Goal: Understand process/instructions

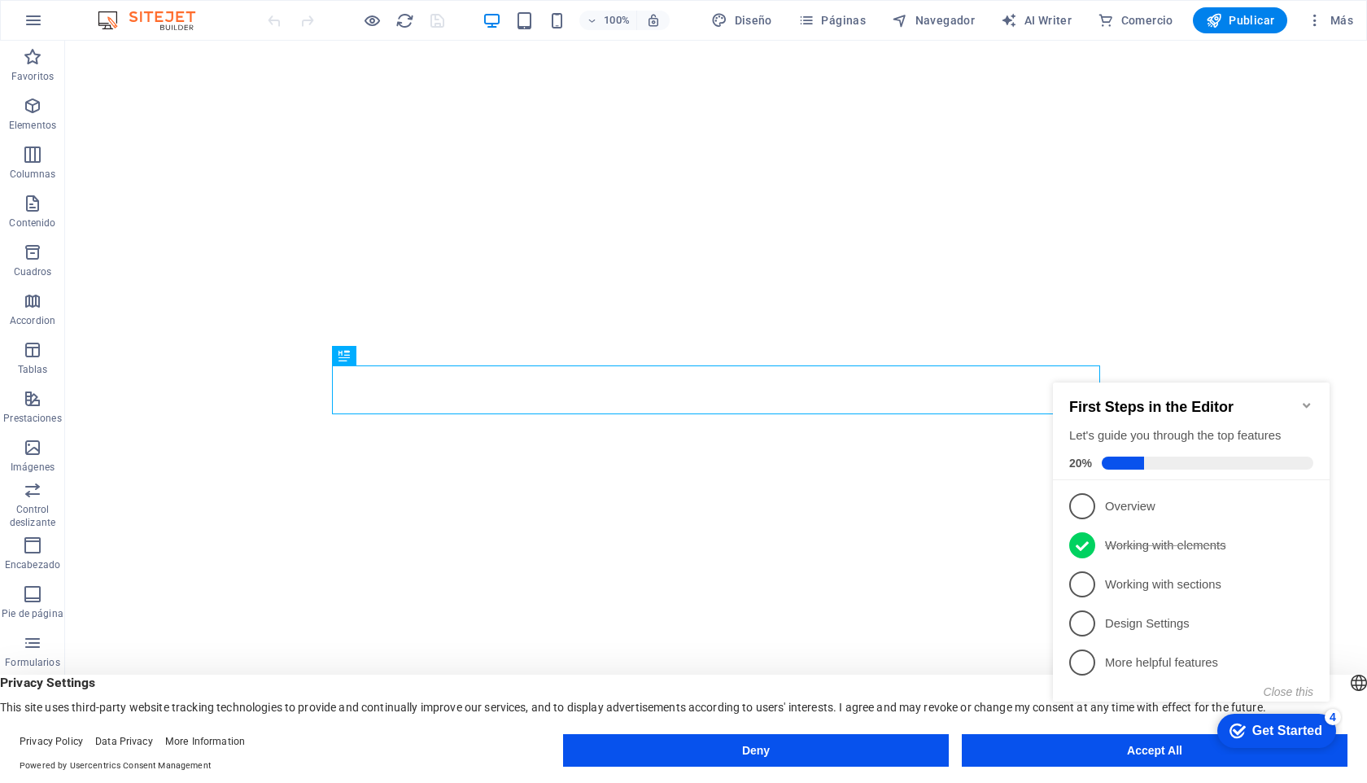
click div "checkmark Get Started 4 First Steps in the Editor Let's guide you through the t…"
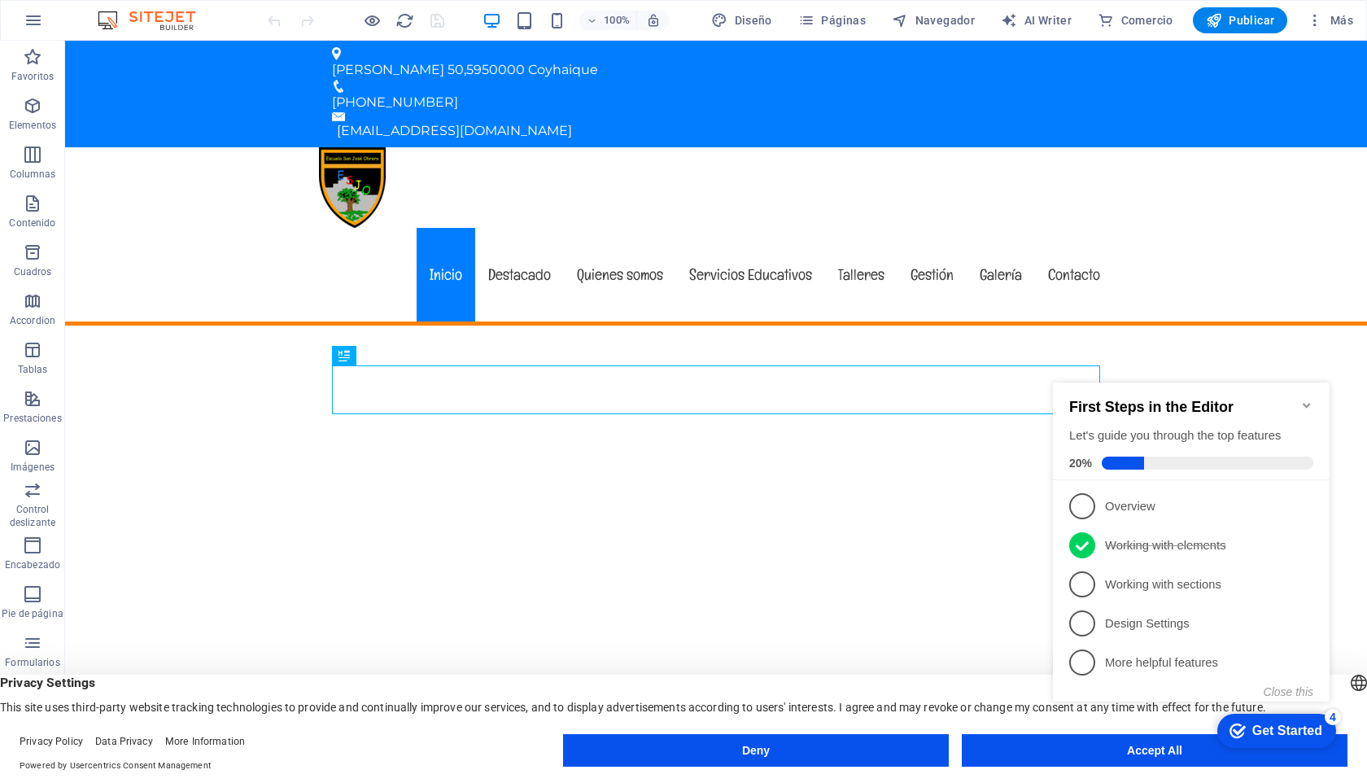
click div "checkmark Get Started 4 First Steps in the Editor Let's guide you through the t…"
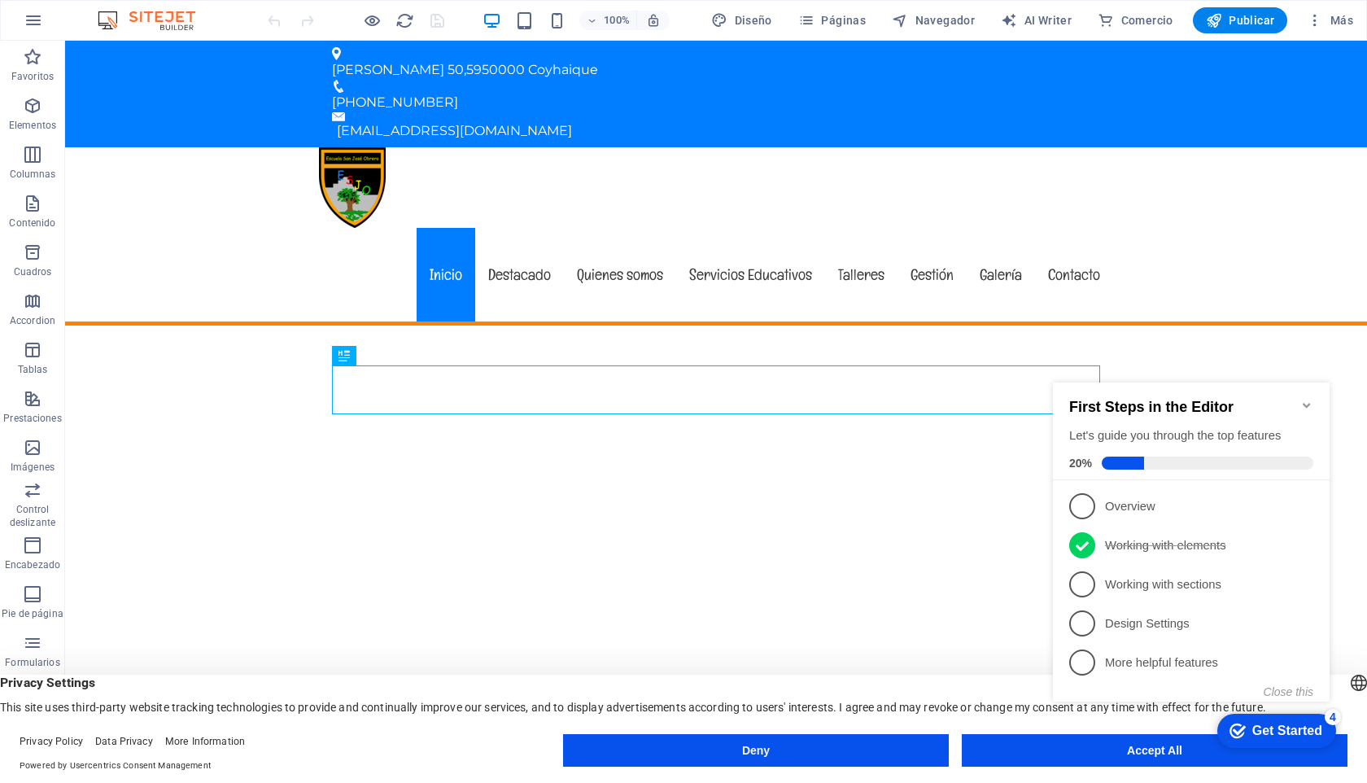
drag, startPoint x: 1078, startPoint y: 753, endPoint x: 1066, endPoint y: 764, distance: 16.1
click html "checkmark Get Started 4 First Steps in the Editor Let's guide you through the t…"
click at [1022, 763] on button "Accept All" at bounding box center [1155, 750] width 386 height 33
